Goal: Information Seeking & Learning: Learn about a topic

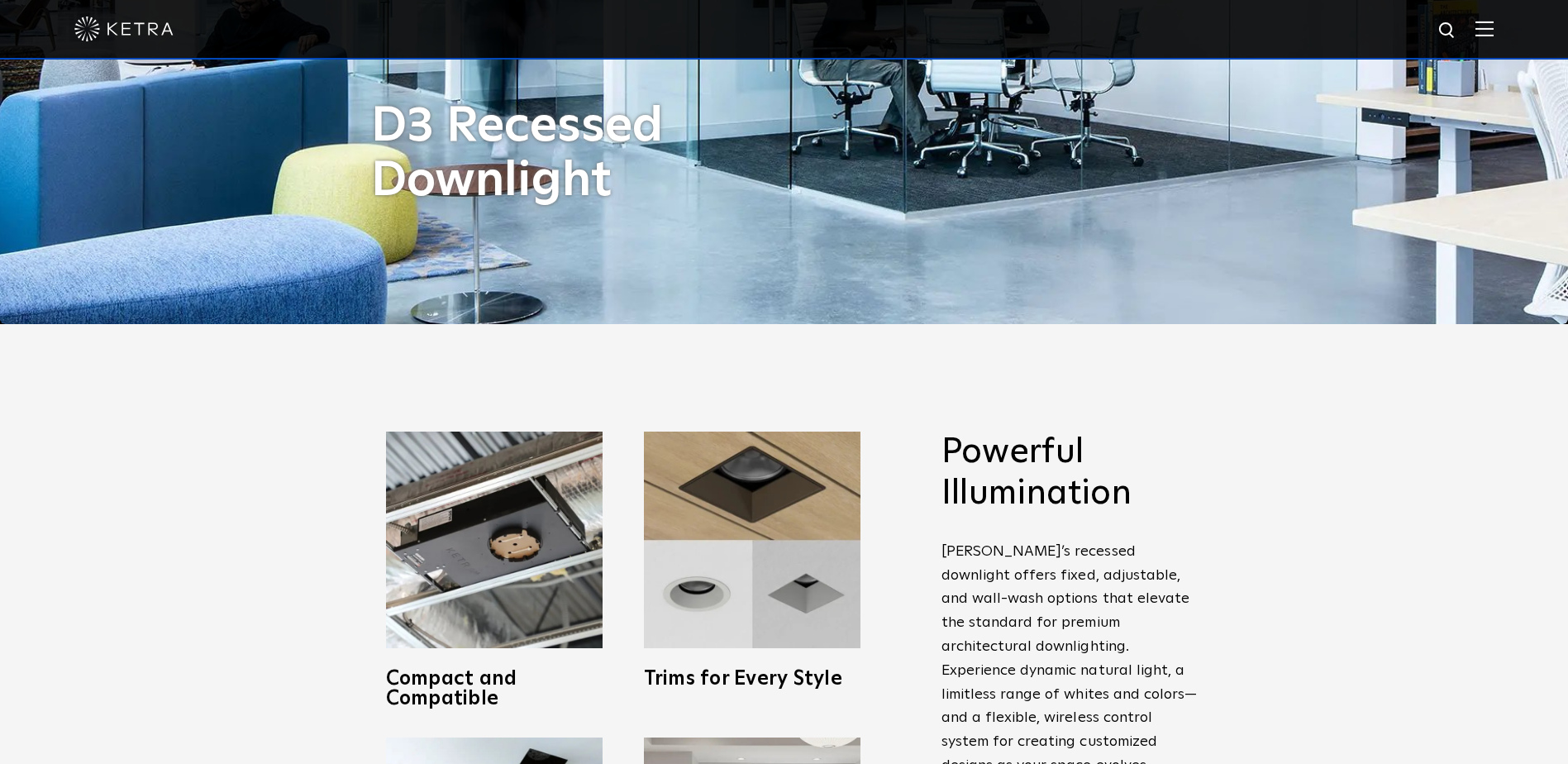
scroll to position [579, 0]
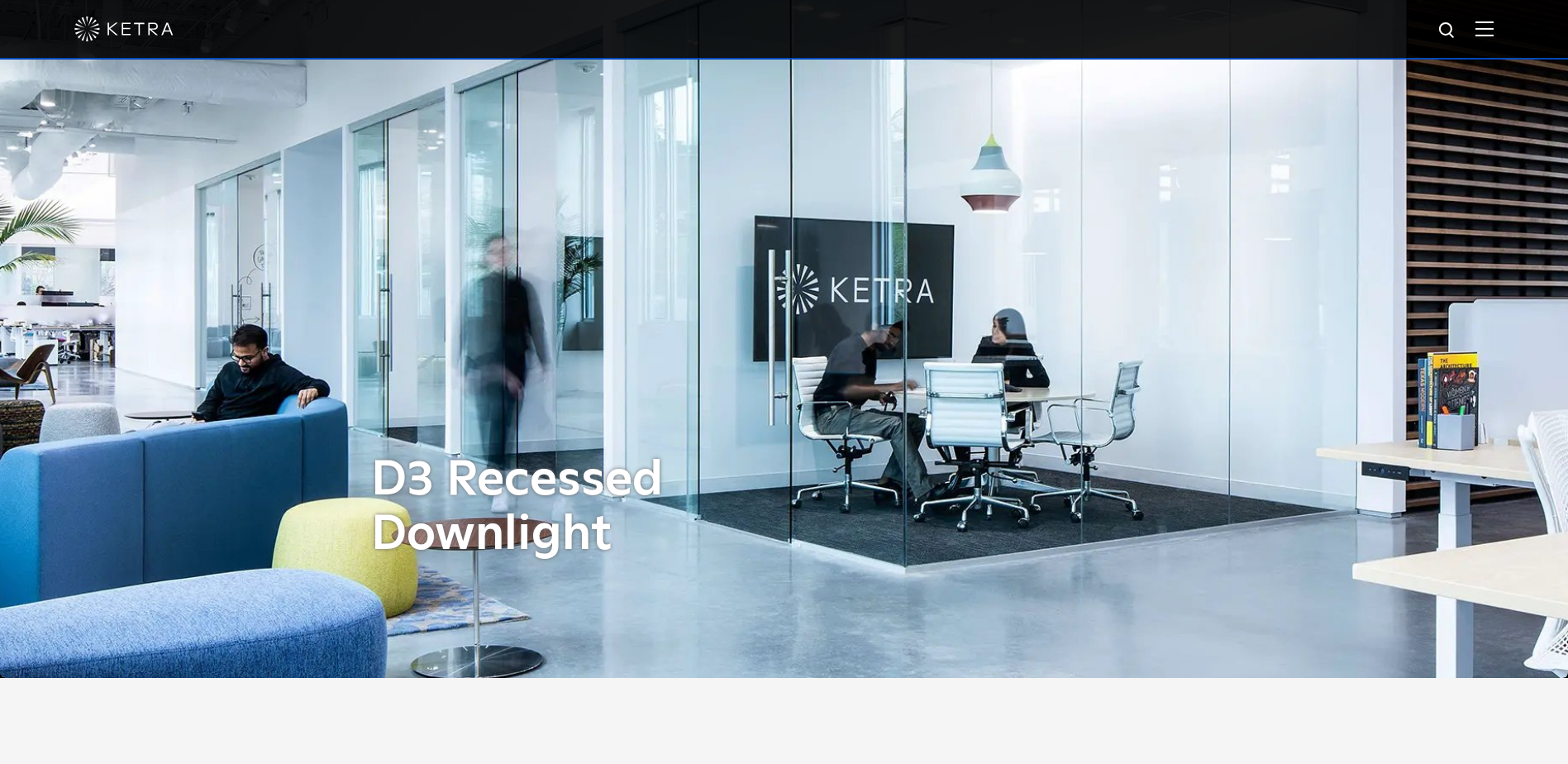
scroll to position [496, 0]
